Goal: Task Accomplishment & Management: Manage account settings

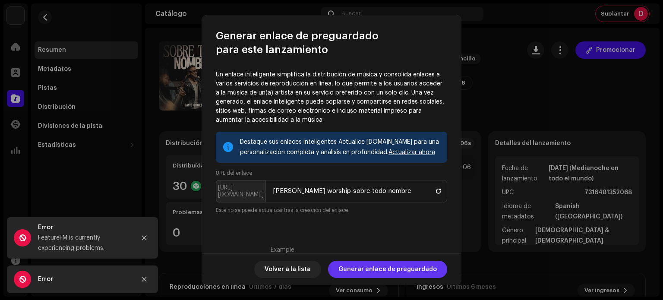
click at [387, 272] on span "Generar enlace de preguardado" at bounding box center [387, 269] width 98 height 17
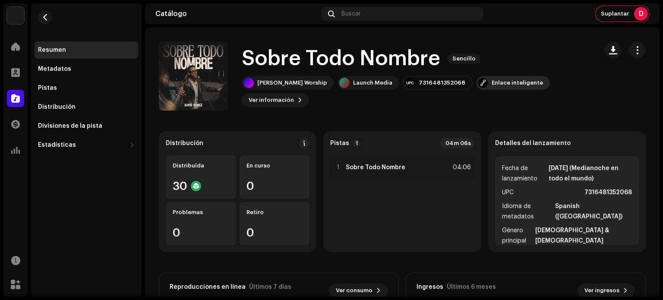
click at [491, 79] on div "Enlace inteligente" at bounding box center [516, 82] width 51 height 7
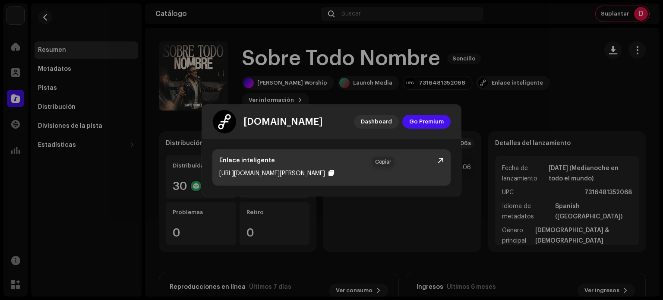
click at [334, 173] on div at bounding box center [331, 173] width 6 height 7
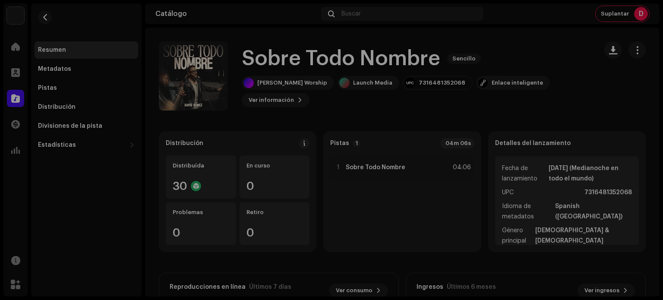
click at [548, 52] on div "[DOMAIN_NAME] Dashboard Go Premium Enlace inteligente [URL][DOMAIN_NAME][PERSON…" at bounding box center [331, 150] width 663 height 300
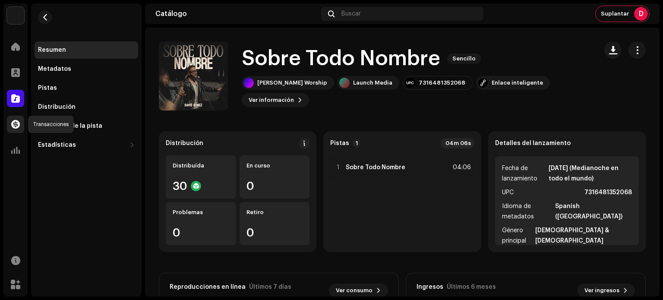
click at [13, 121] on span at bounding box center [15, 124] width 9 height 7
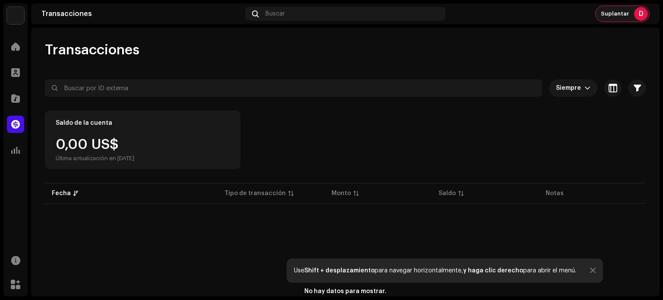
click at [628, 14] on span "Suplantar" at bounding box center [615, 13] width 28 height 7
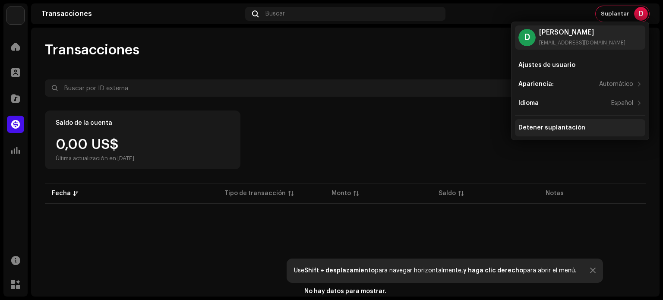
click at [557, 124] on div "Detener suplantación" at bounding box center [551, 127] width 67 height 7
